Goal: Information Seeking & Learning: Understand process/instructions

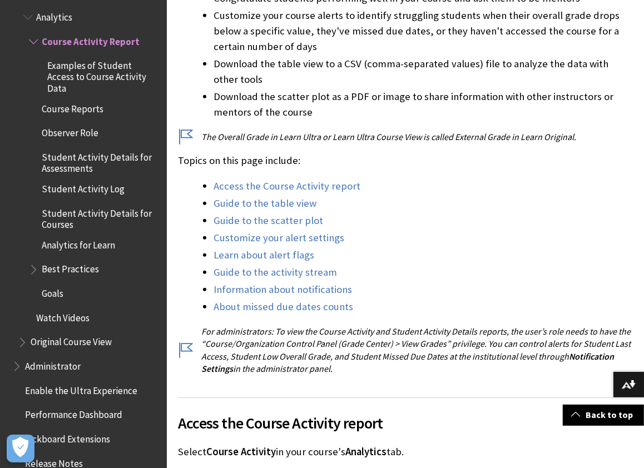
scroll to position [500, 0]
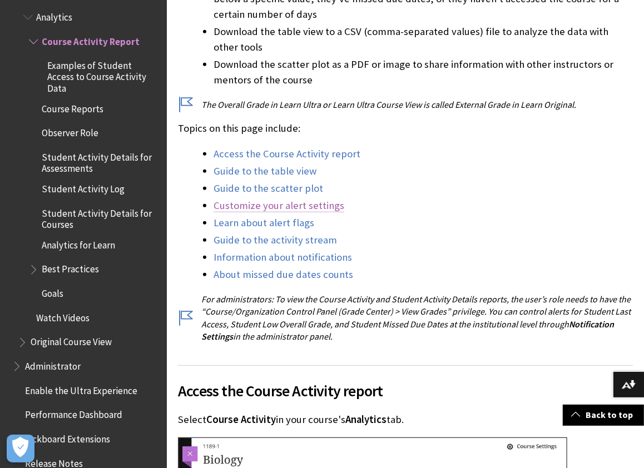
click at [329, 199] on link "Customize your alert settings" at bounding box center [278, 205] width 131 height 13
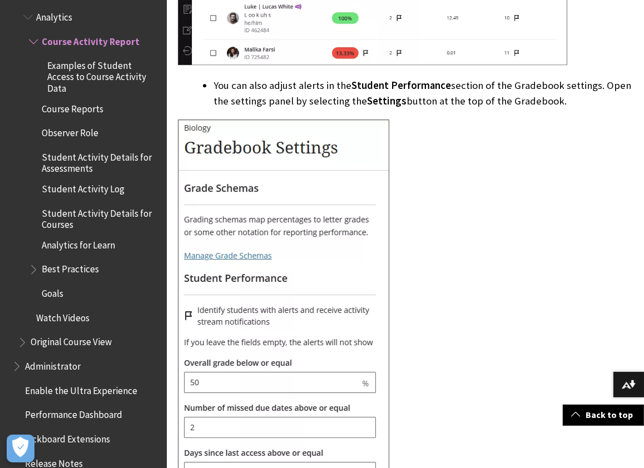
scroll to position [4665, 0]
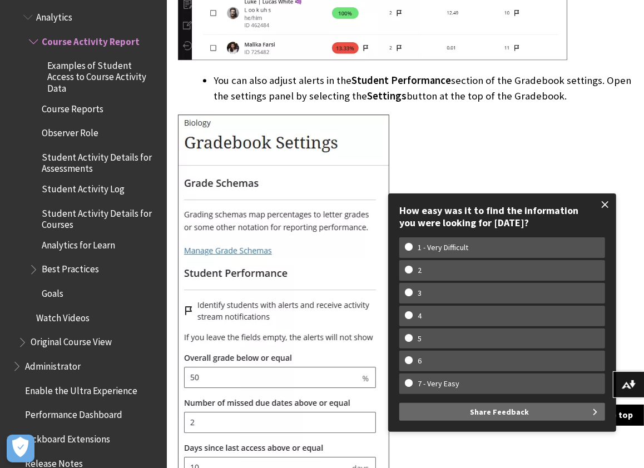
click at [606, 203] on span at bounding box center [604, 204] width 23 height 23
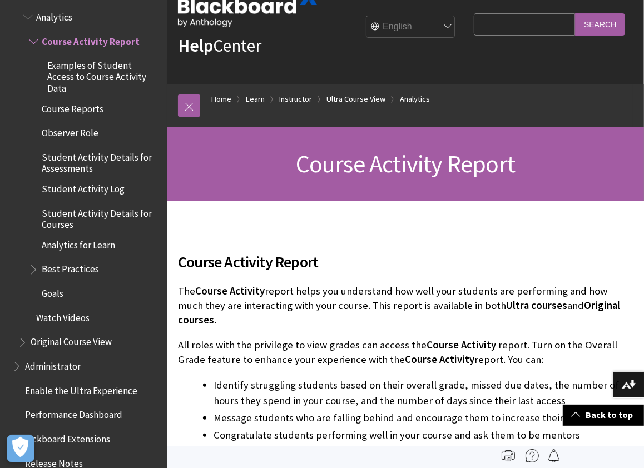
scroll to position [0, 0]
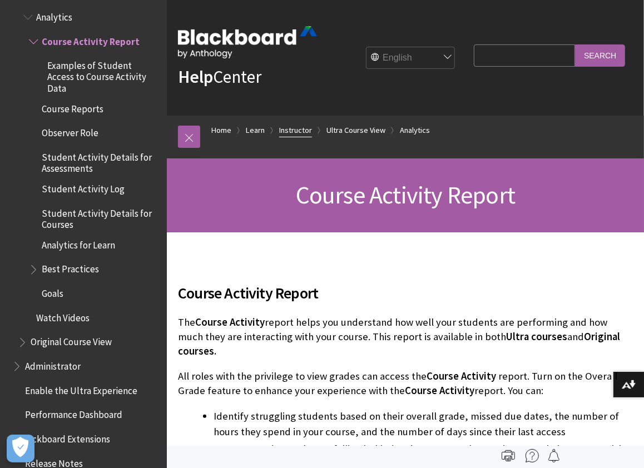
click at [294, 129] on link "Instructor" at bounding box center [295, 130] width 33 height 14
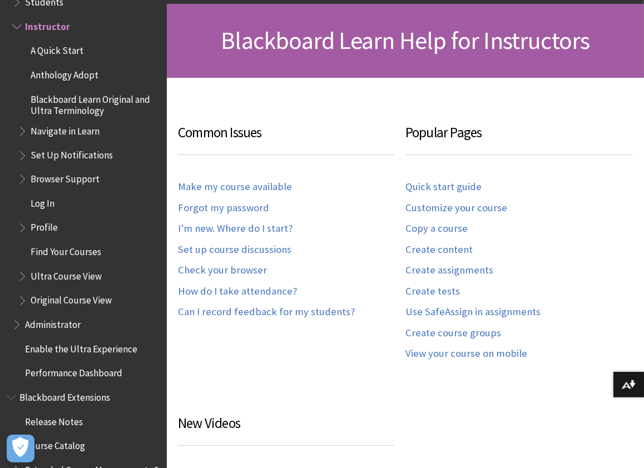
scroll to position [167, 0]
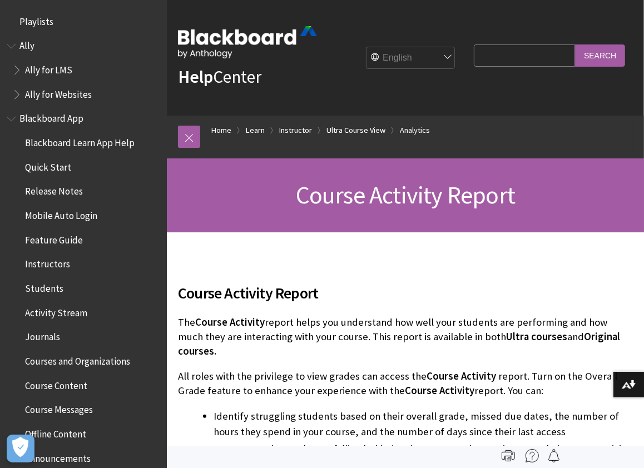
scroll to position [1636, 0]
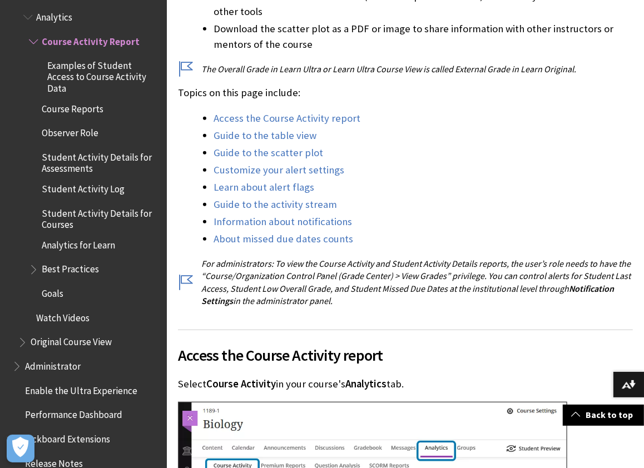
scroll to position [556, 0]
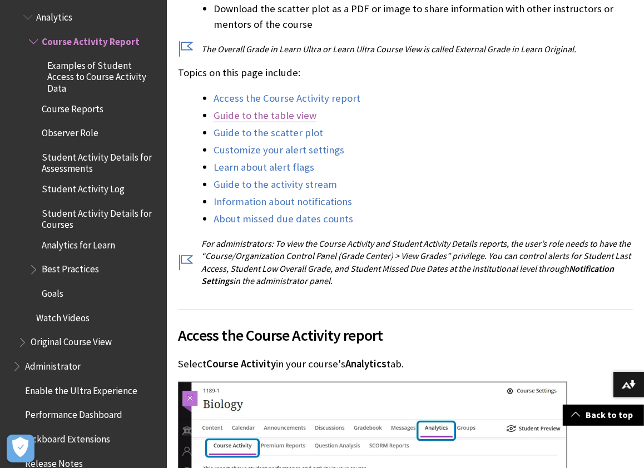
click at [300, 109] on link "Guide to the table view" at bounding box center [264, 115] width 103 height 13
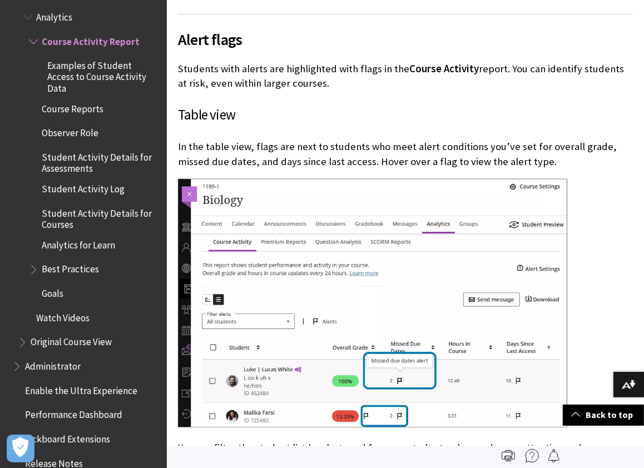
scroll to position [5777, 0]
